Goal: Task Accomplishment & Management: Use online tool/utility

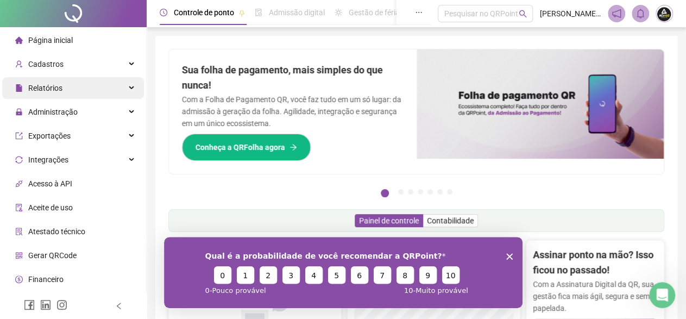
click at [51, 89] on span "Relatórios" at bounding box center [45, 88] width 34 height 9
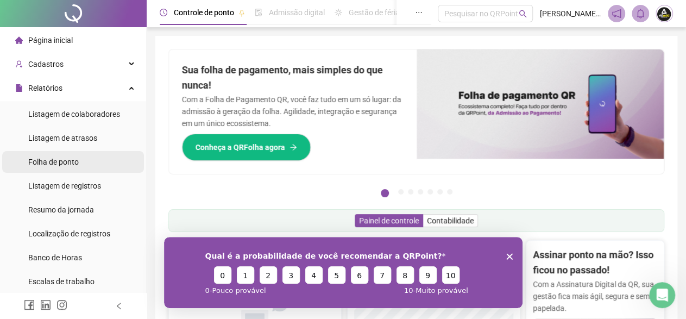
click at [64, 159] on span "Folha de ponto" at bounding box center [53, 161] width 50 height 9
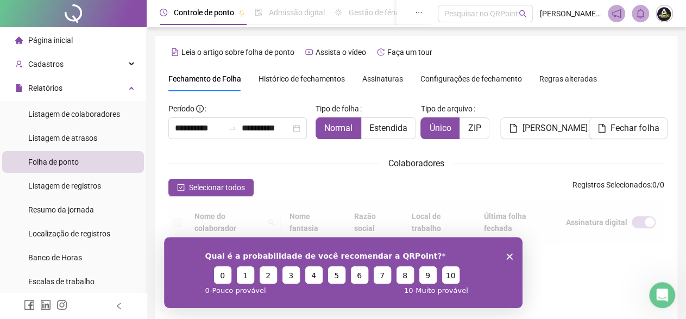
click at [509, 256] on polygon "Encerrar pesquisa" at bounding box center [508, 256] width 7 height 7
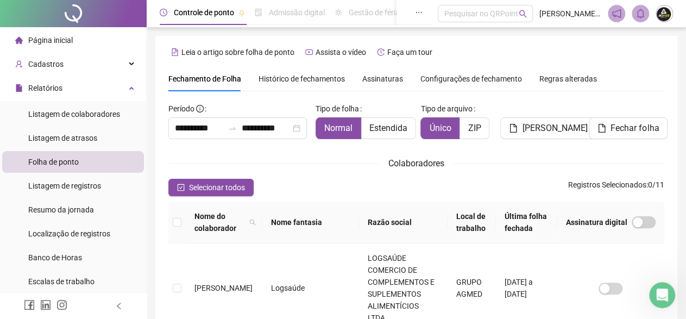
scroll to position [62, 0]
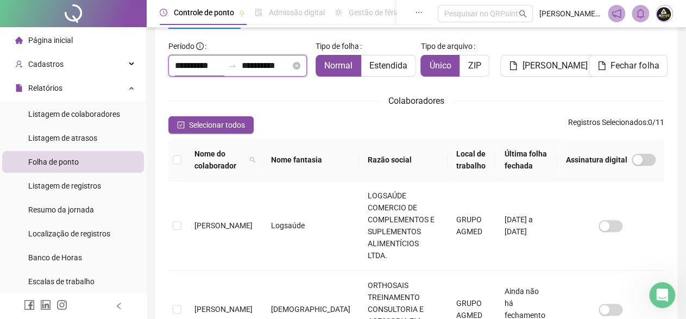
click at [222, 65] on input "**********" at bounding box center [199, 65] width 49 height 13
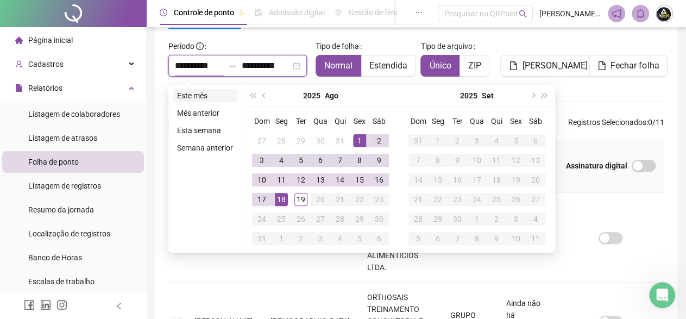
type input "**********"
click at [197, 93] on li "Este mês" at bounding box center [205, 95] width 65 height 13
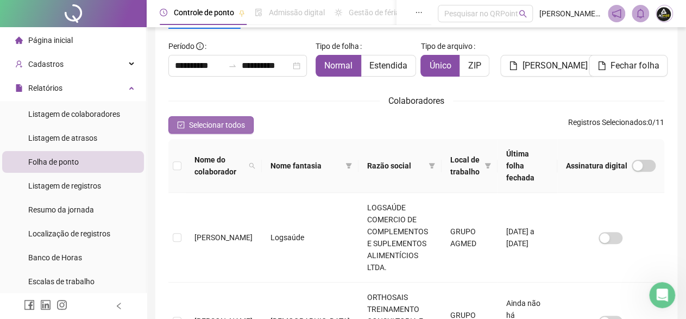
click at [209, 125] on span "Selecionar todos" at bounding box center [217, 125] width 56 height 12
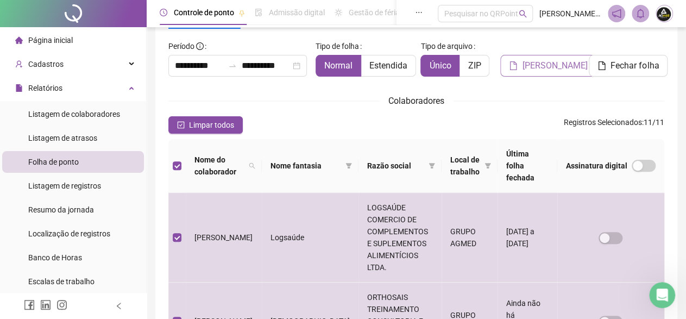
click at [556, 68] on span "[PERSON_NAME]" at bounding box center [554, 65] width 65 height 13
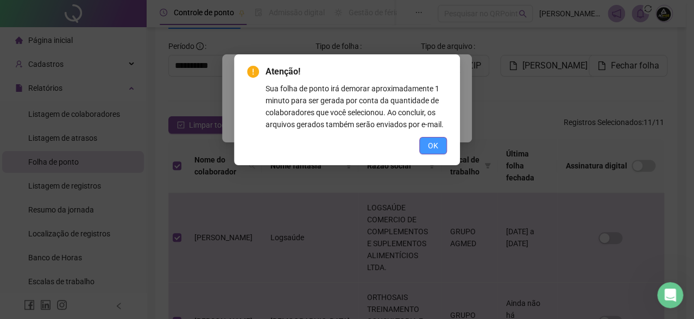
click at [425, 143] on button "OK" at bounding box center [433, 145] width 28 height 17
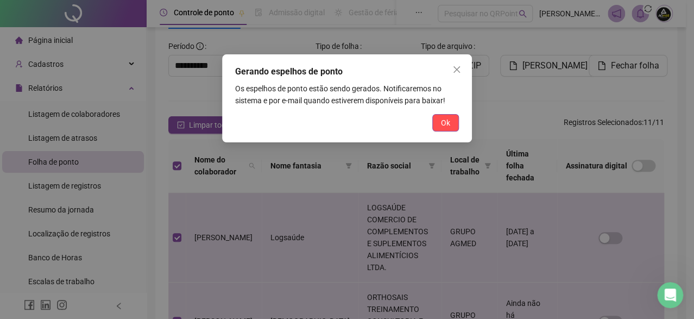
drag, startPoint x: 441, startPoint y: 123, endPoint x: 282, endPoint y: 1, distance: 201.3
click at [441, 123] on span "Ok" at bounding box center [445, 123] width 9 height 12
